Goal: Communication & Community: Answer question/provide support

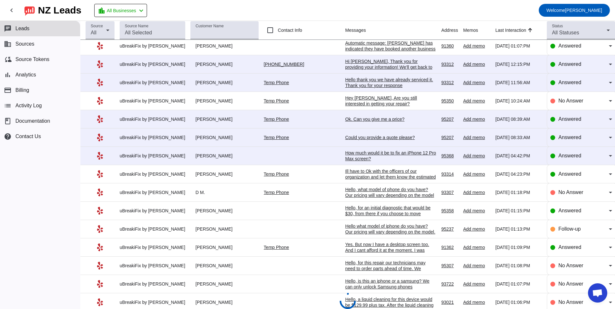
scroll to position [647, 0]
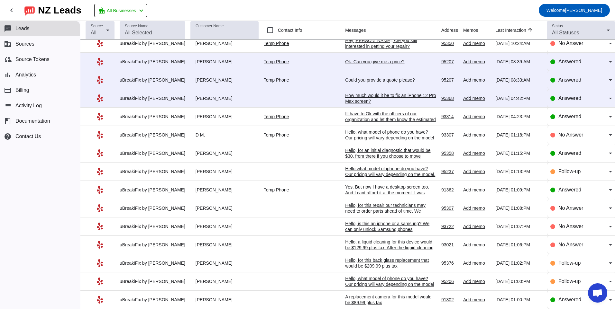
click at [351, 99] on div "How much would it be to fix an iPhone 12 Pro Max screen?" at bounding box center [390, 99] width 91 height 12
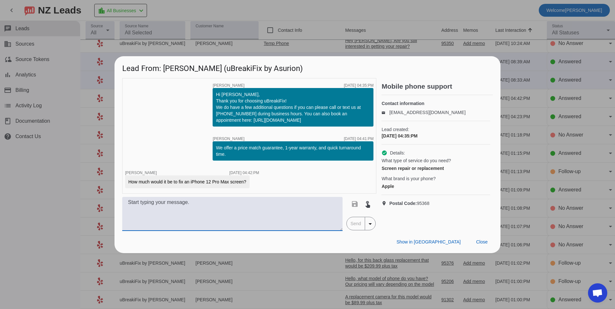
click at [260, 219] on textarea at bounding box center [232, 214] width 220 height 34
type textarea "Hello, for a 12 pro max screen we have a few options. We offer an LCD screen fo…"
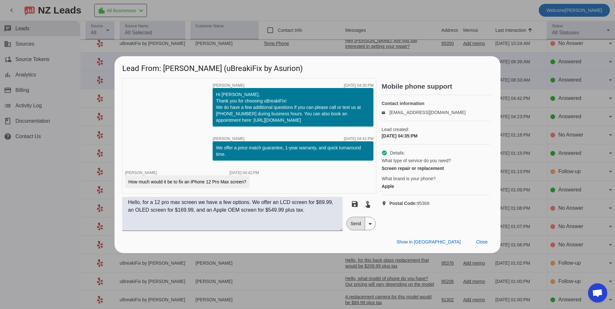
click at [357, 224] on span "Send" at bounding box center [356, 223] width 18 height 13
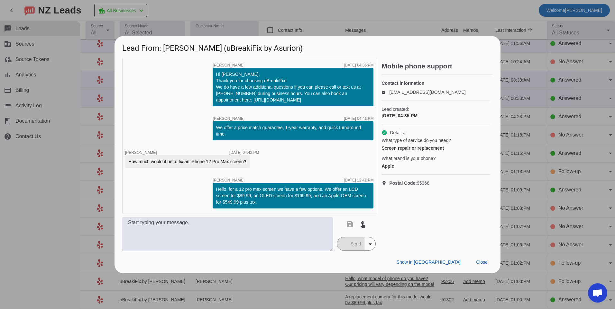
scroll to position [0, 0]
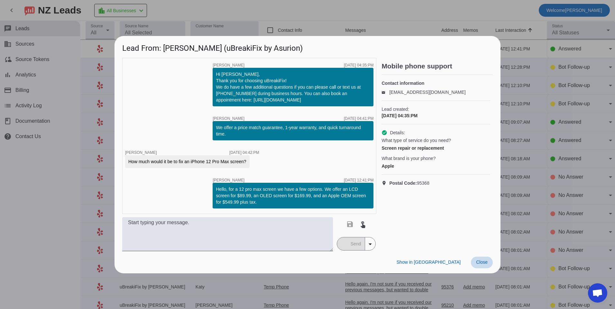
click at [478, 262] on span "Close" at bounding box center [482, 262] width 12 height 5
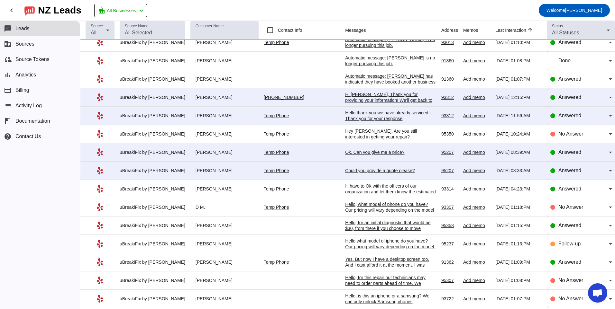
scroll to position [518, 0]
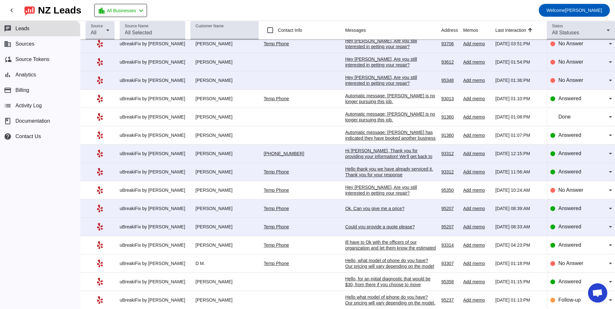
click at [345, 226] on div "Could you provide a quote please?" at bounding box center [390, 227] width 91 height 6
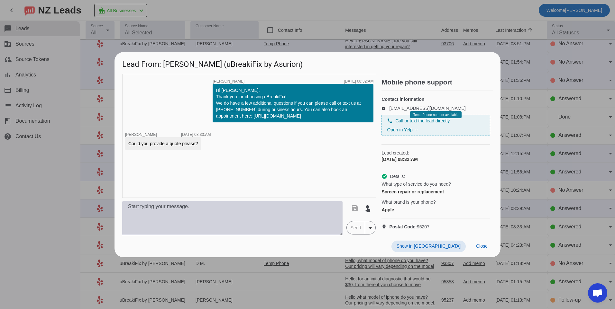
click at [313, 216] on textarea at bounding box center [232, 218] width 220 height 34
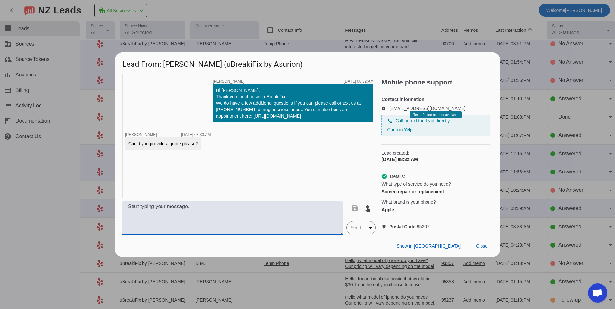
click at [313, 216] on textarea at bounding box center [232, 218] width 220 height 34
type textarea "What model of device do you have?"
click at [352, 234] on span "Send" at bounding box center [356, 228] width 18 height 13
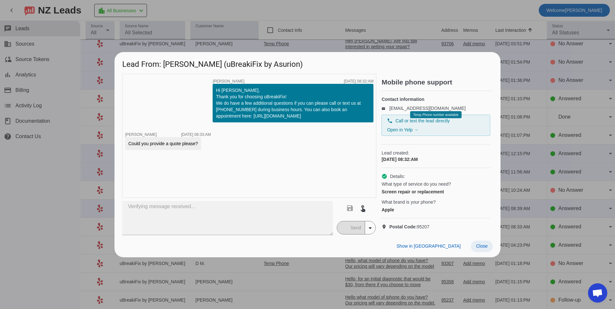
click at [484, 249] on span "Close" at bounding box center [482, 246] width 12 height 5
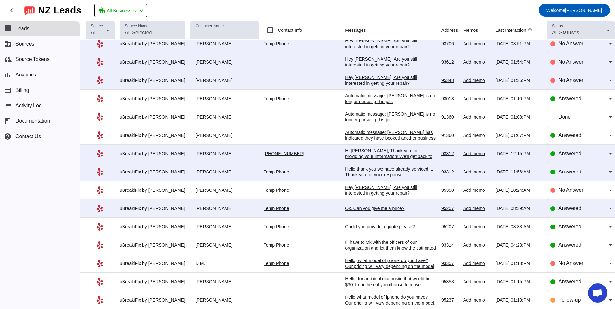
click at [362, 206] on div "Ok. Can you give me a price?" at bounding box center [390, 209] width 91 height 6
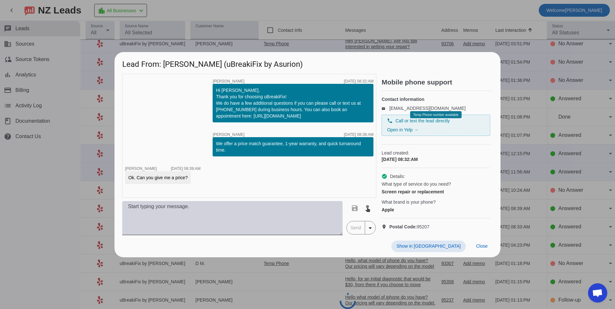
click at [268, 212] on textarea at bounding box center [232, 218] width 220 height 34
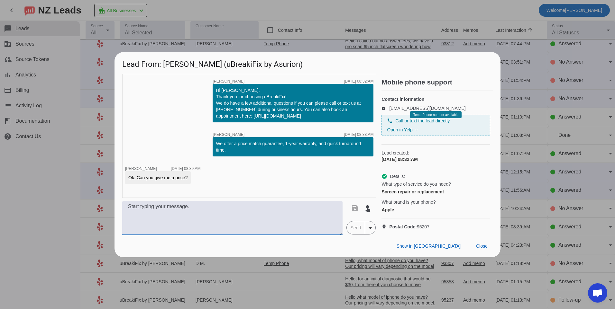
scroll to position [0, 0]
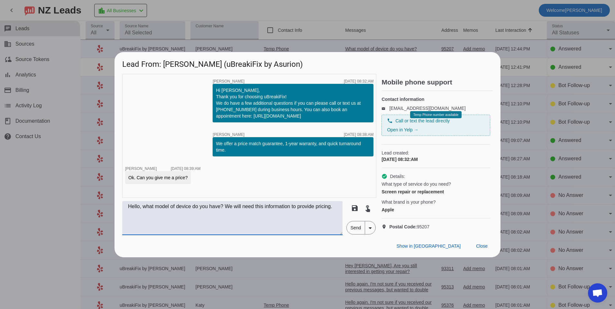
type textarea "Hello, what model of device do you have? We will need this information to provi…"
click at [355, 230] on span "Send" at bounding box center [356, 228] width 18 height 13
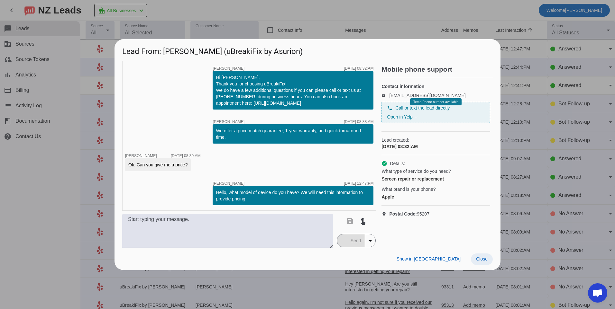
click at [484, 260] on span "Close" at bounding box center [482, 259] width 12 height 5
